Goal: Task Accomplishment & Management: Complete application form

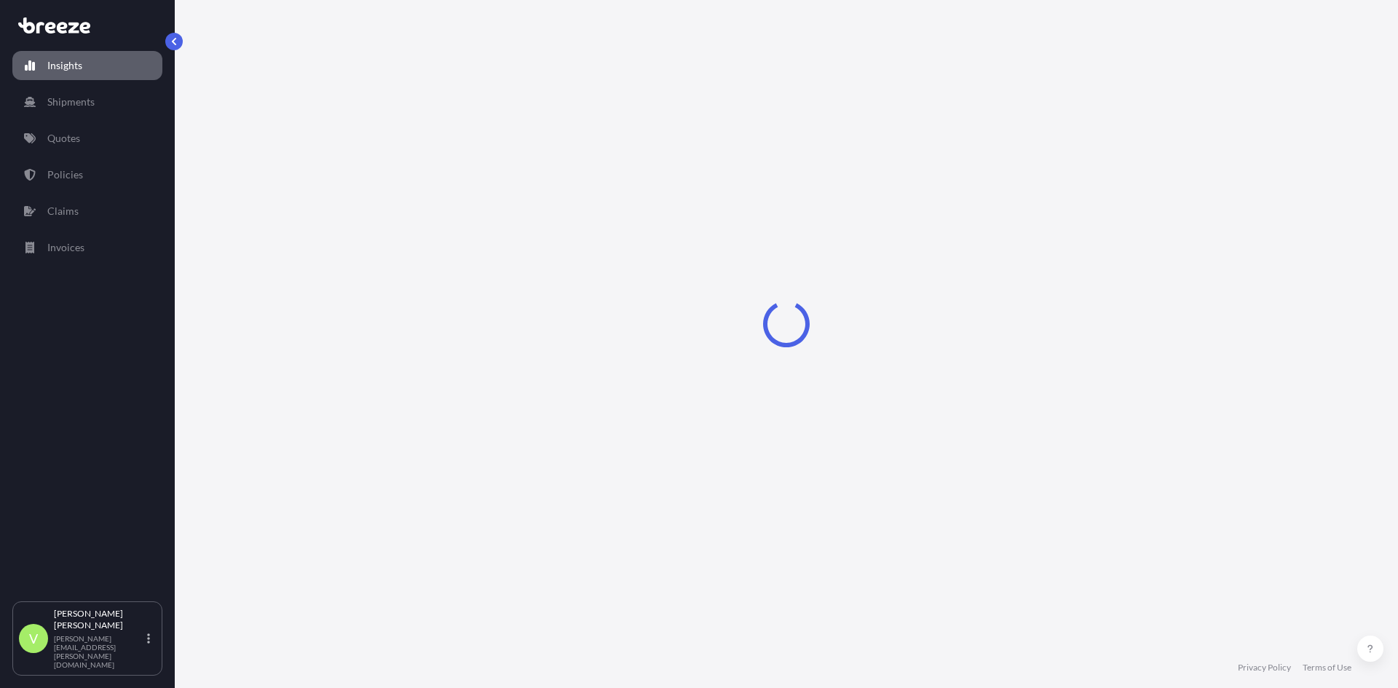
select select "2025"
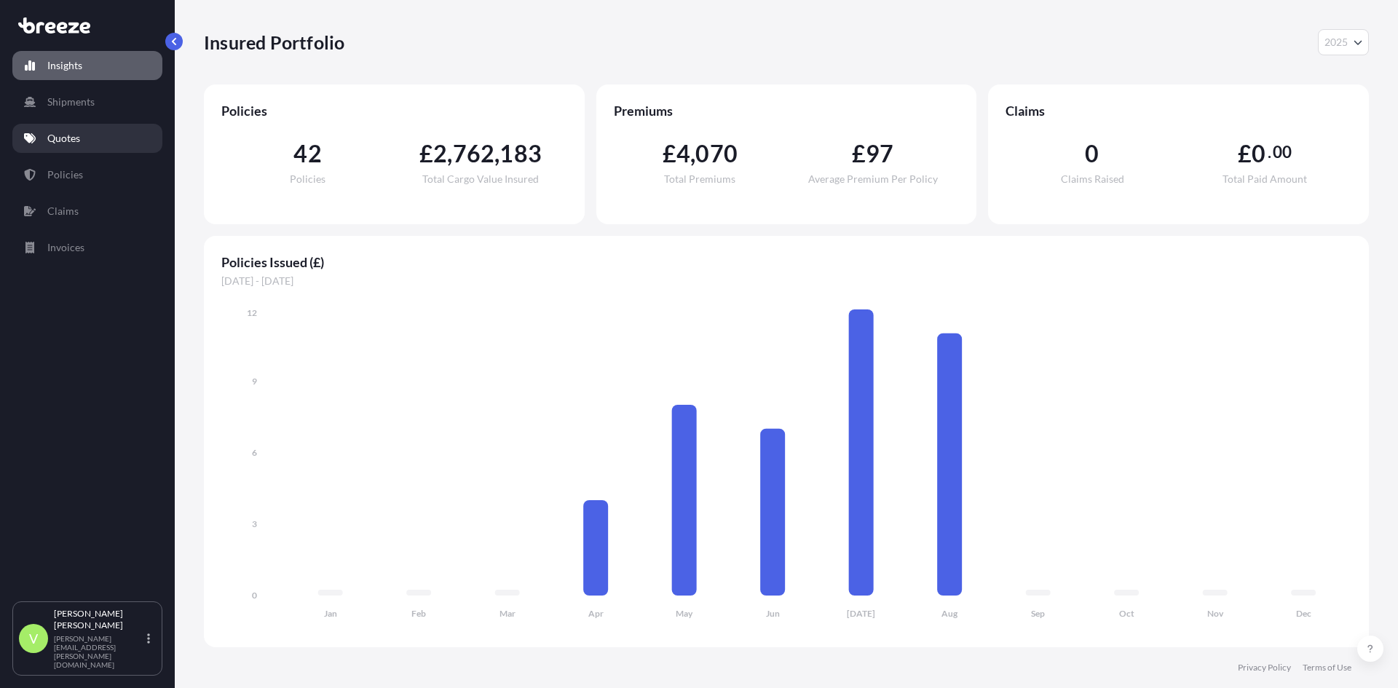
click at [91, 139] on link "Quotes" at bounding box center [87, 138] width 150 height 29
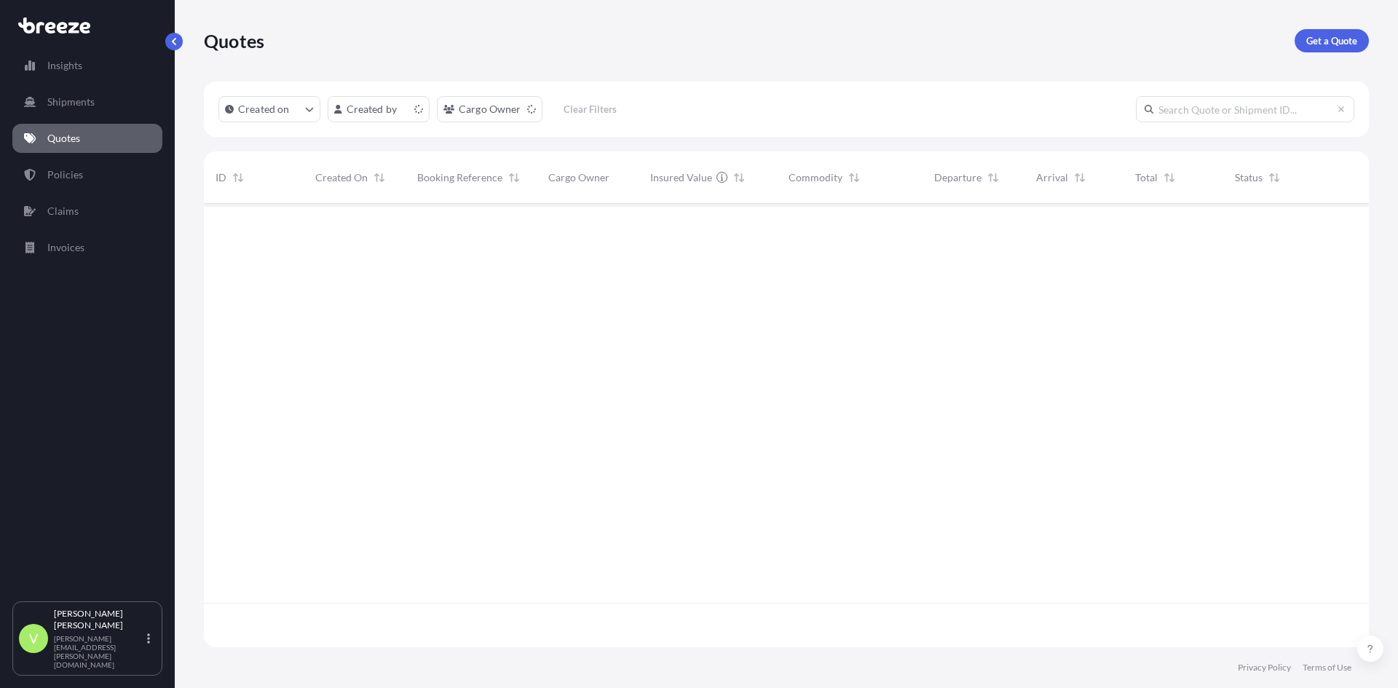
scroll to position [440, 1154]
click at [1227, 104] on input "text" at bounding box center [1245, 109] width 218 height 26
click at [1227, 105] on input "496631" at bounding box center [1245, 109] width 218 height 26
type input "496631"
click at [370, 233] on span "[PERSON_NAME]" at bounding box center [365, 236] width 69 height 12
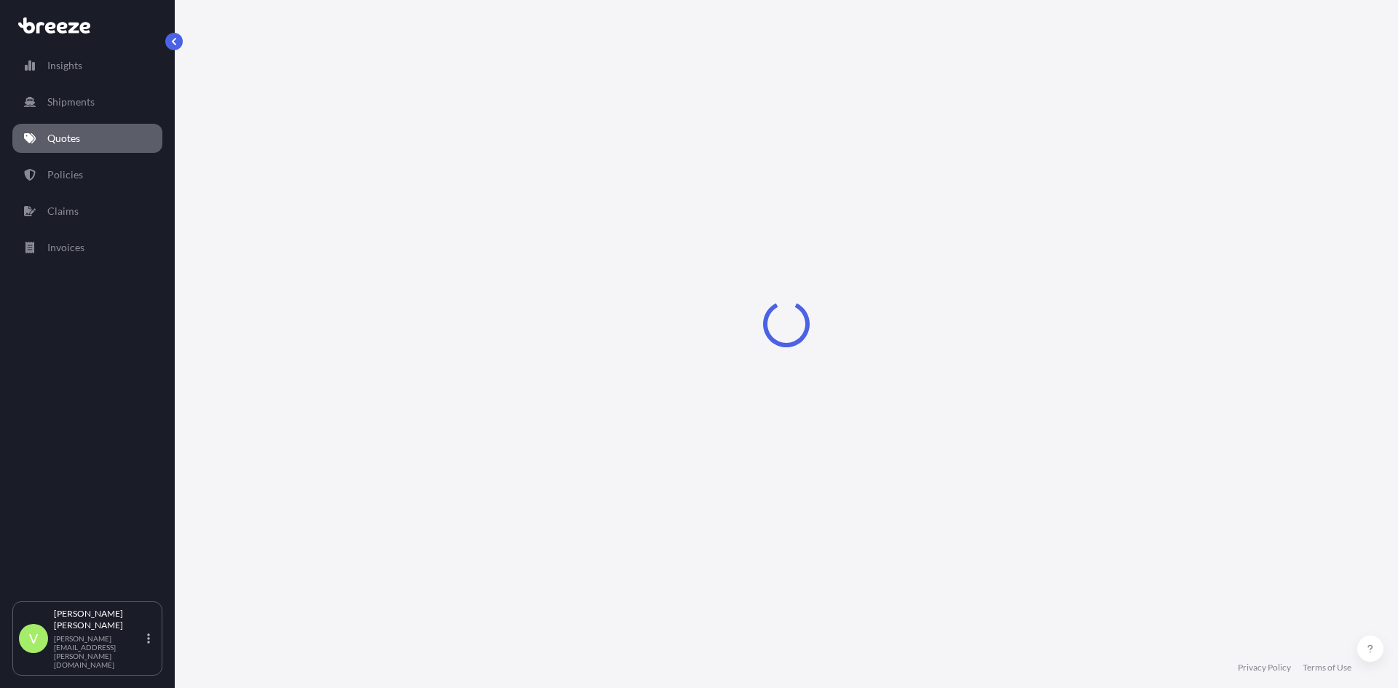
select select "Sea"
select select "Road"
select select "2"
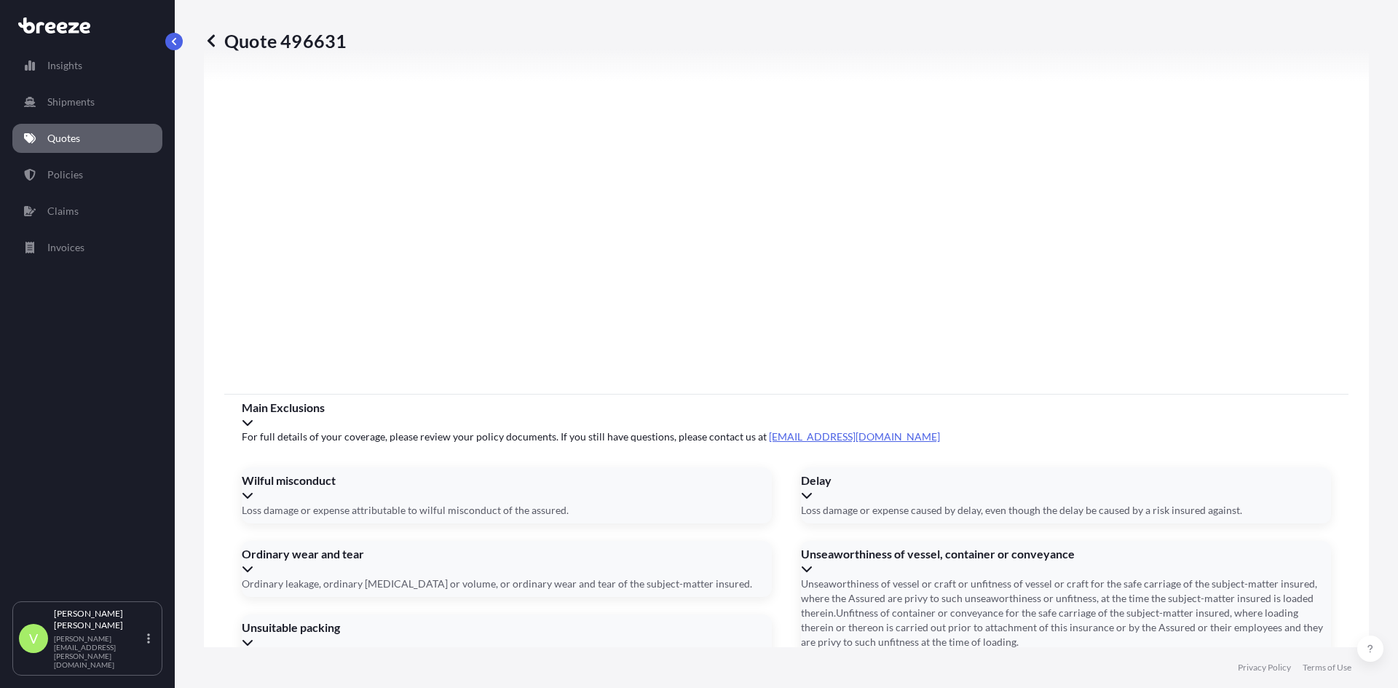
scroll to position [1739, 0]
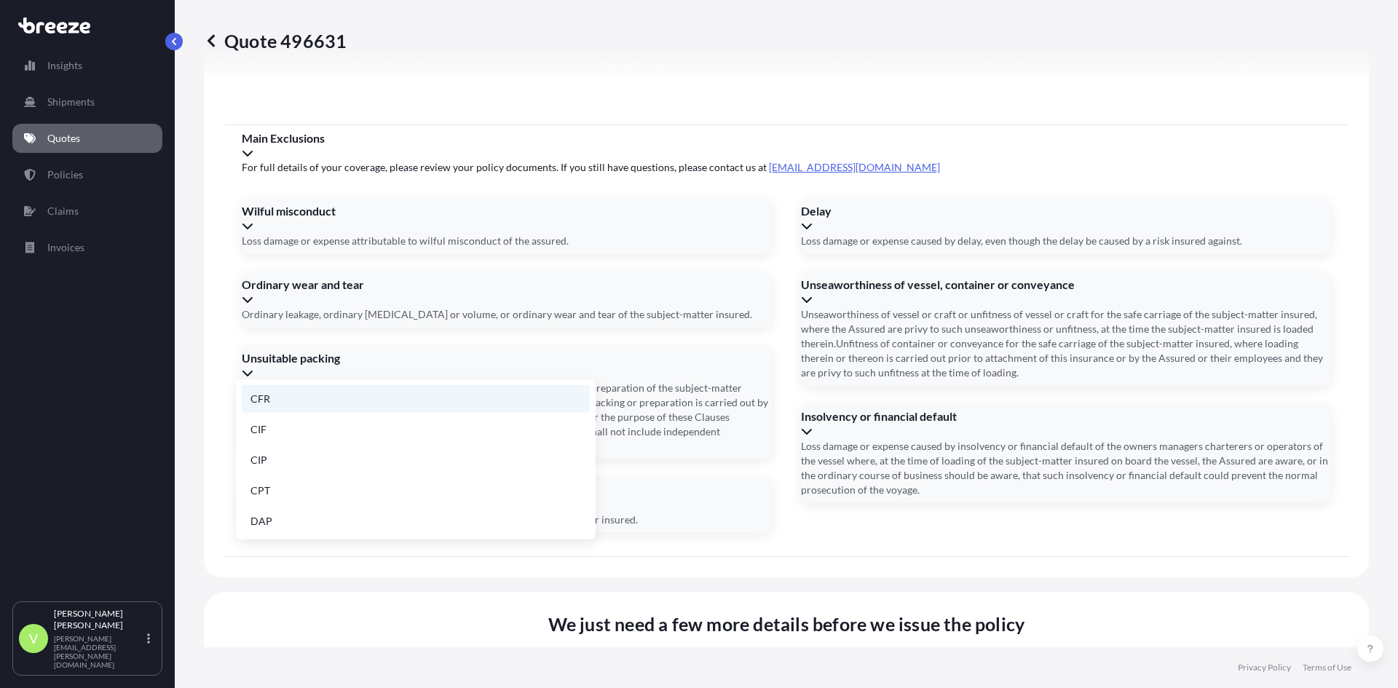
click at [277, 402] on li "CFR" at bounding box center [416, 399] width 348 height 28
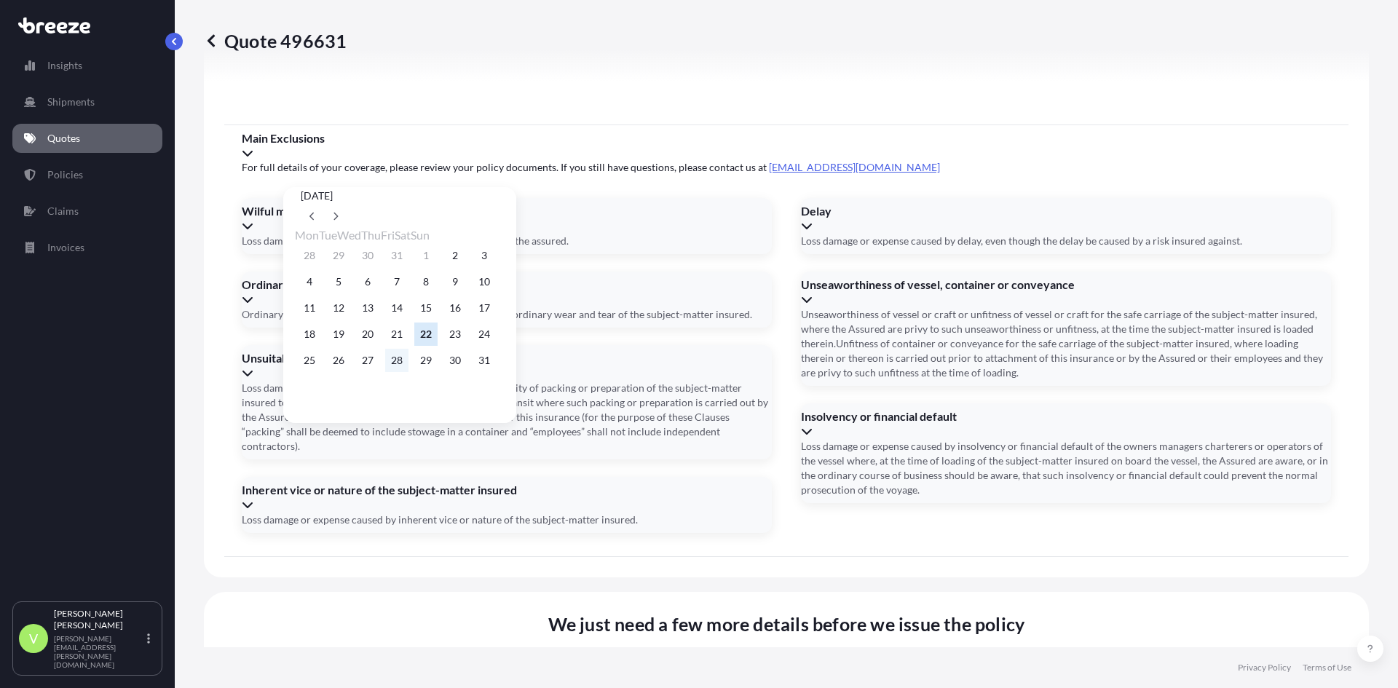
click at [408, 365] on button "28" at bounding box center [396, 360] width 23 height 23
type input "[DATE]"
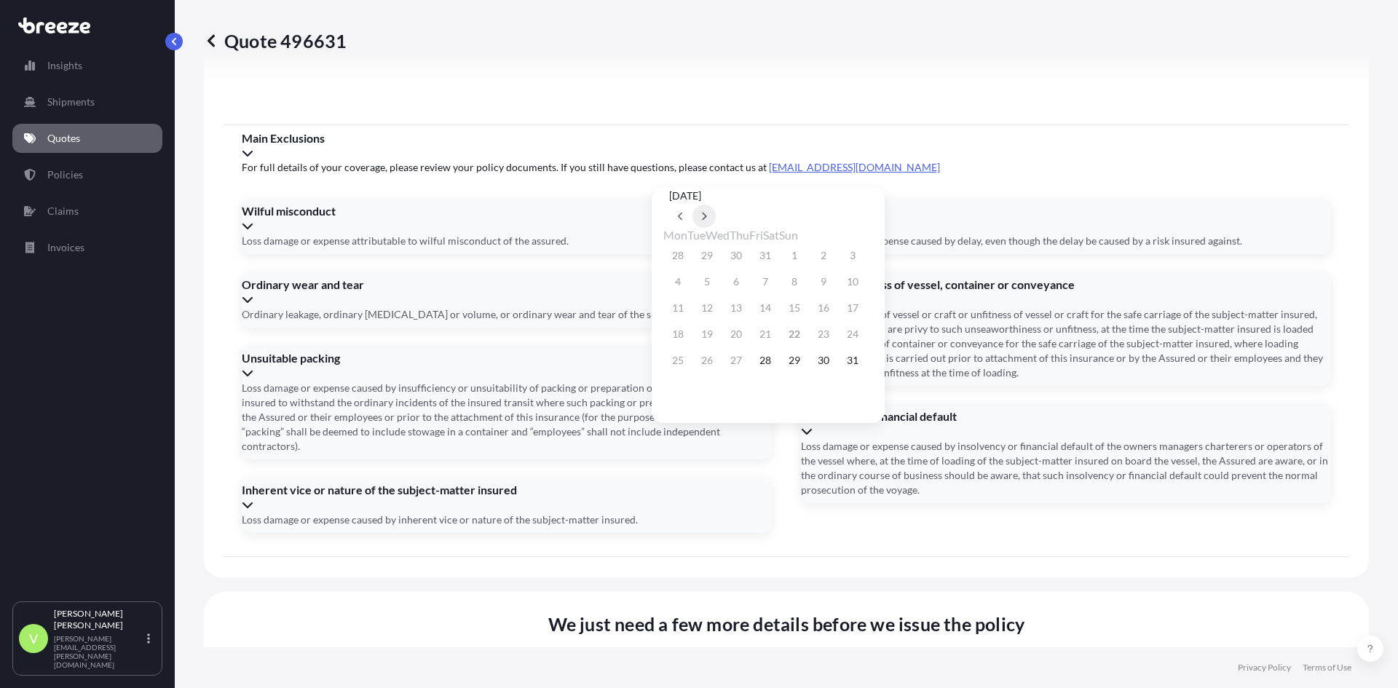
click at [716, 205] on button at bounding box center [703, 216] width 23 height 23
click at [716, 140] on button at bounding box center [703, 128] width 23 height 23
click at [864, 260] on button "5" at bounding box center [852, 255] width 23 height 23
type input "[DATE]"
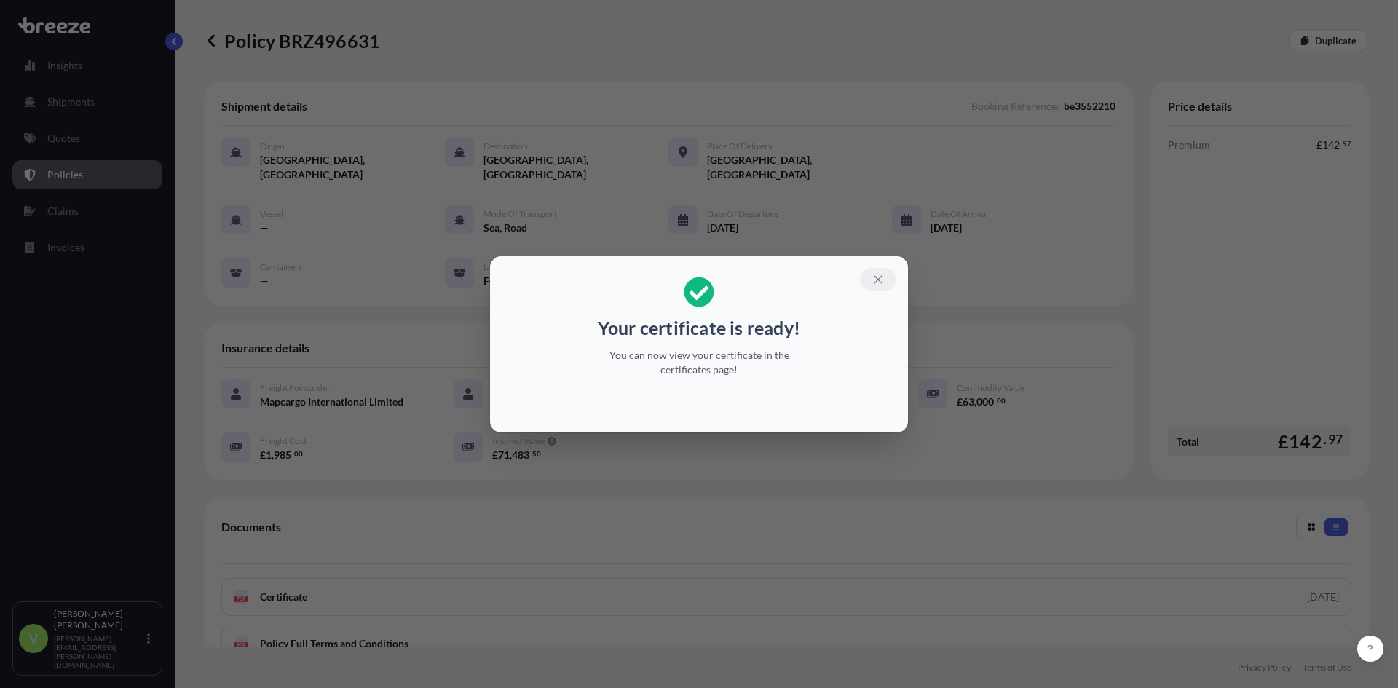
click at [873, 282] on icon "button" at bounding box center [877, 279] width 13 height 13
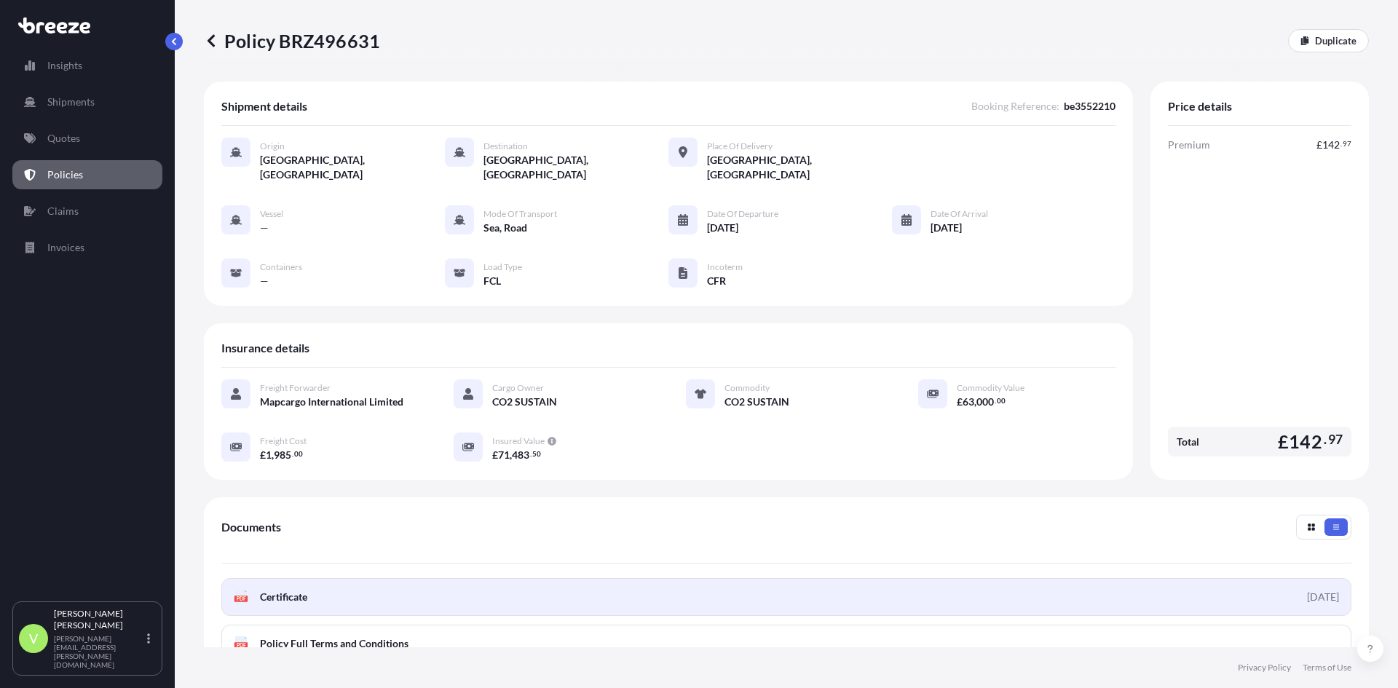
click at [347, 588] on link "PDF Certificate [DATE]" at bounding box center [786, 597] width 1130 height 38
